Goal: Task Accomplishment & Management: Manage account settings

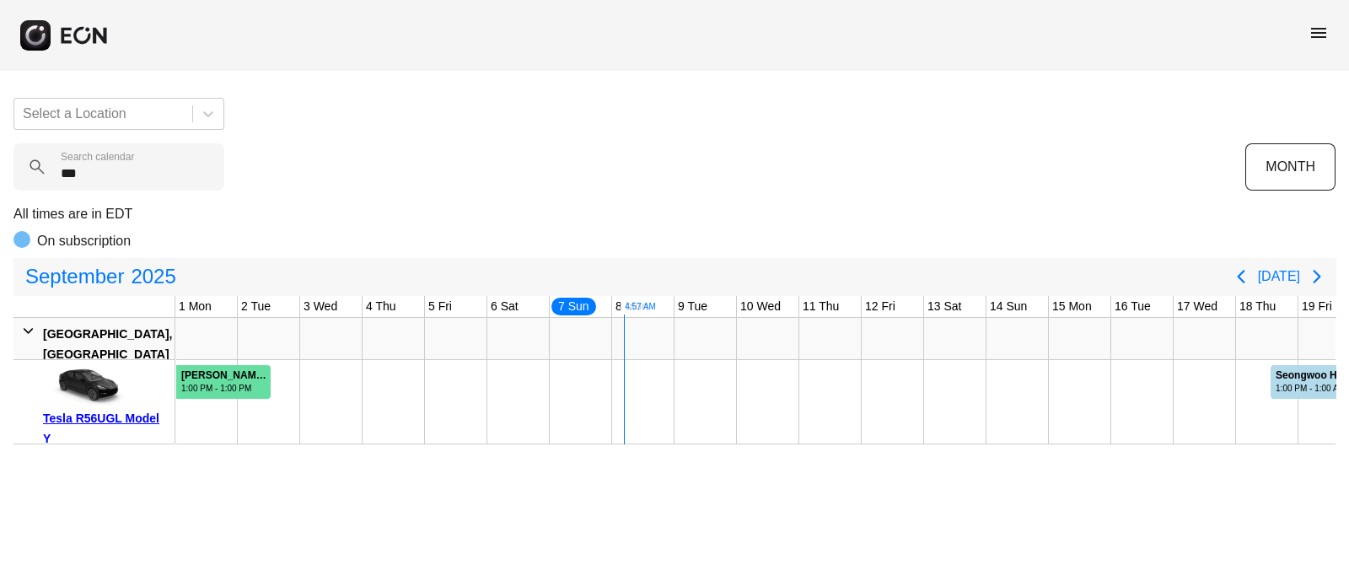
type calendar "***"
click at [239, 375] on div "meli marin #68578" at bounding box center [225, 375] width 88 height 13
click at [239, 377] on div "meli marin #68578" at bounding box center [225, 375] width 88 height 13
